Goal: Book appointment/travel/reservation

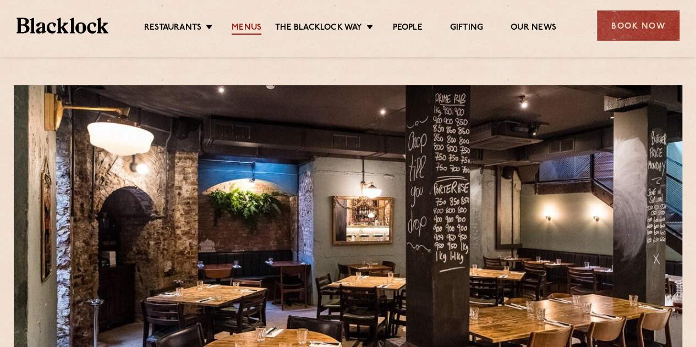
click at [241, 30] on link "Menus" at bounding box center [246, 29] width 30 height 12
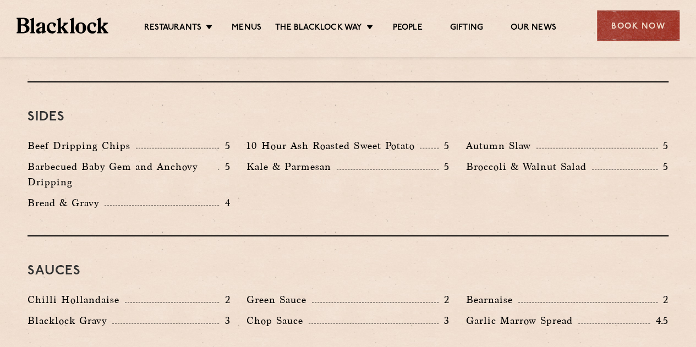
scroll to position [1668, 0]
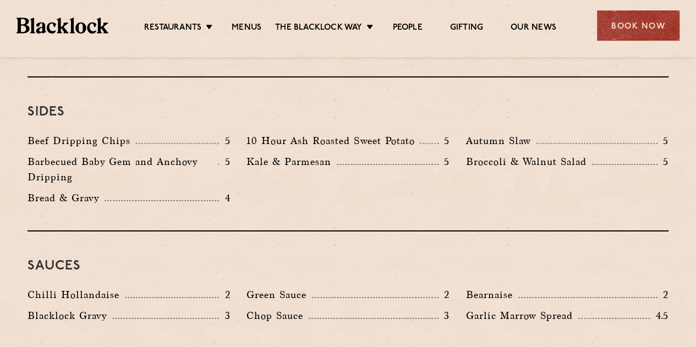
drag, startPoint x: 703, startPoint y: 193, endPoint x: 683, endPoint y: 245, distance: 55.9
drag, startPoint x: 699, startPoint y: 261, endPoint x: 684, endPoint y: 270, distance: 17.7
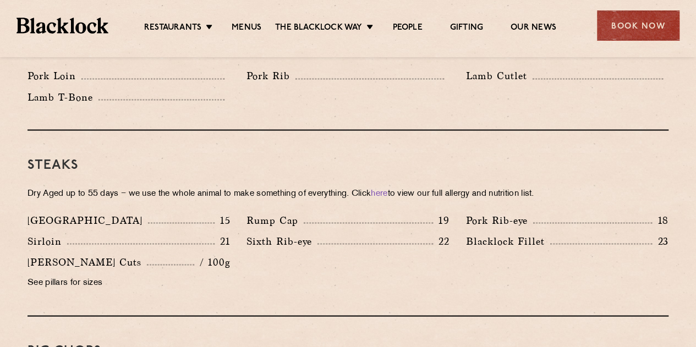
scroll to position [810, 0]
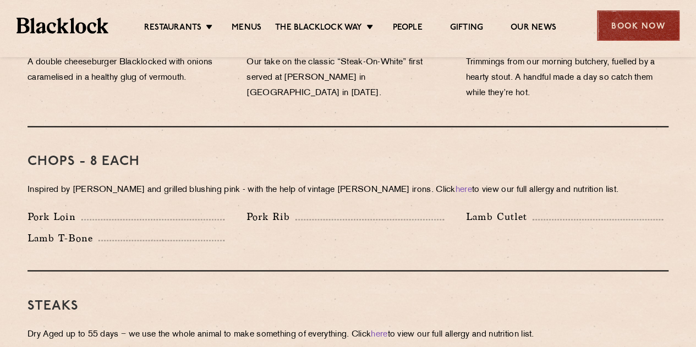
click at [627, 24] on div "Book Now" at bounding box center [638, 25] width 82 height 30
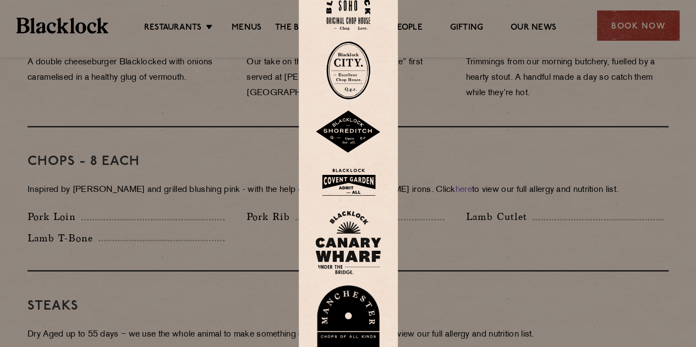
click at [350, 71] on img at bounding box center [348, 70] width 44 height 58
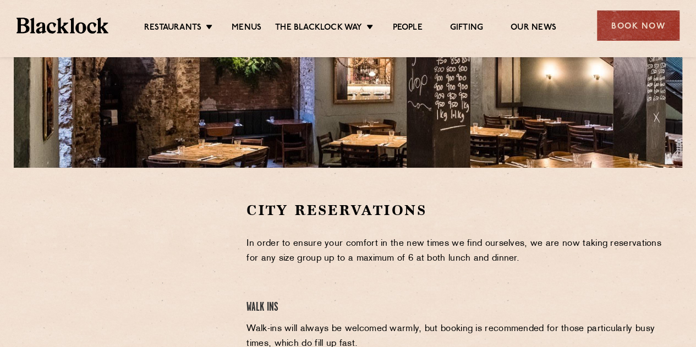
scroll to position [317, 0]
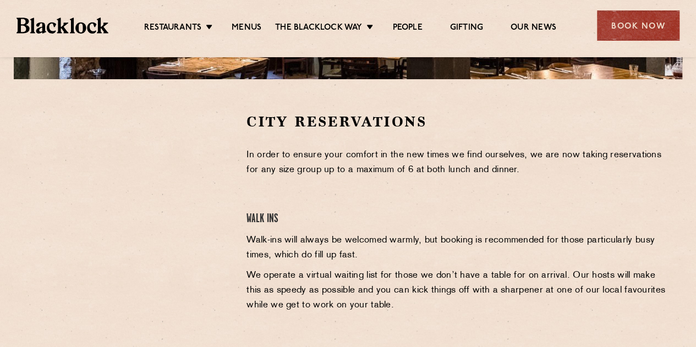
click at [55, 34] on div "Restaurants Soho City Shoreditch Covent Garden Canary Wharf Manchester Birmingh…" at bounding box center [348, 24] width 696 height 49
click at [68, 31] on img at bounding box center [62, 25] width 92 height 15
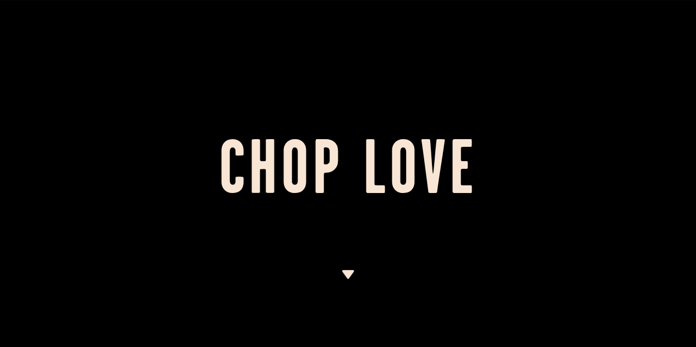
click at [253, 49] on div at bounding box center [348, 173] width 696 height 347
click at [349, 274] on img at bounding box center [348, 274] width 14 height 9
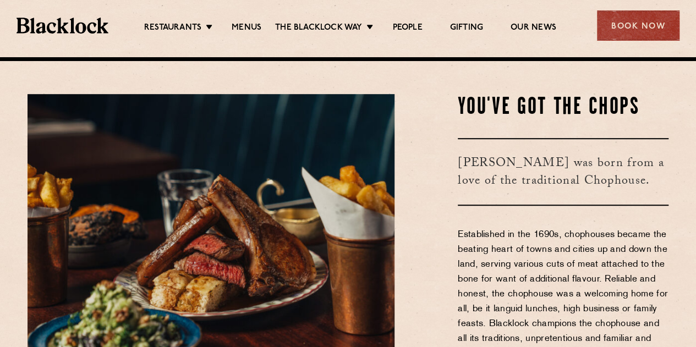
scroll to position [290, 0]
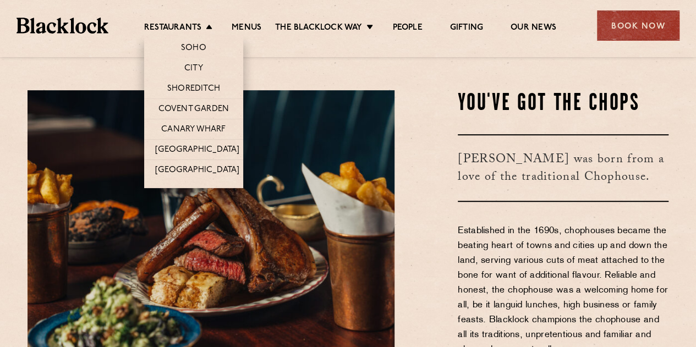
click at [205, 30] on li "Restaurants Soho City Shoreditch Covent Garden Canary Wharf Manchester Birmingh…" at bounding box center [181, 29] width 74 height 12
click at [192, 68] on link "City" at bounding box center [193, 69] width 19 height 12
